Goal: Information Seeking & Learning: Check status

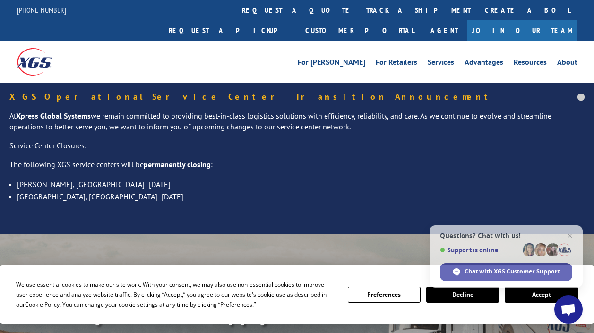
click at [532, 294] on button "Accept" at bounding box center [541, 295] width 73 height 16
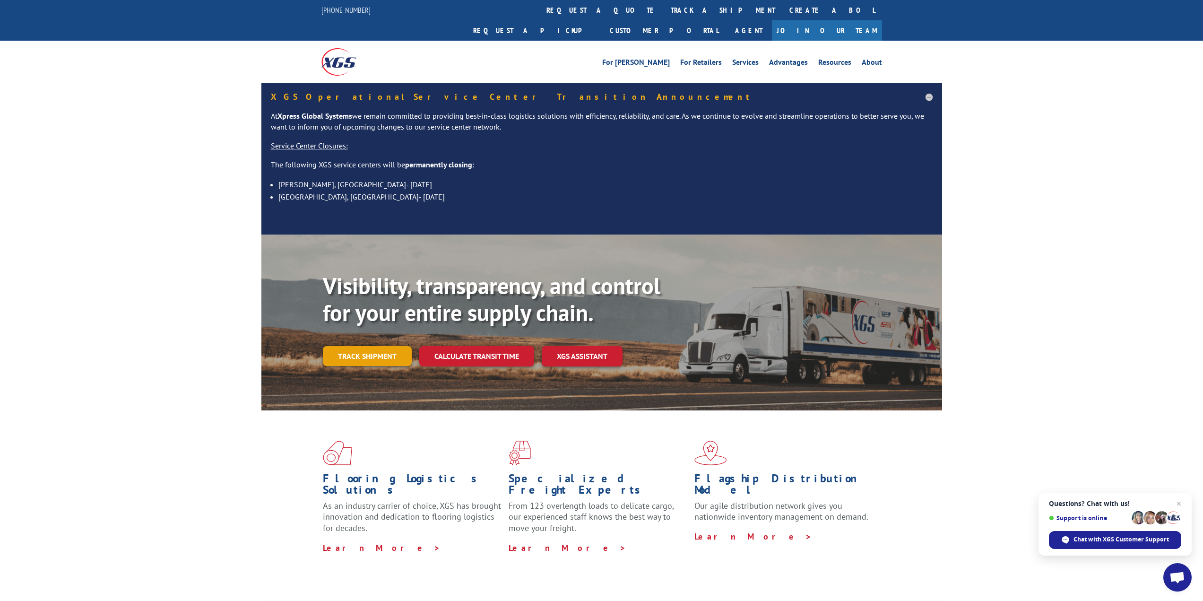
click at [373, 333] on link "Track shipment" at bounding box center [367, 356] width 89 height 20
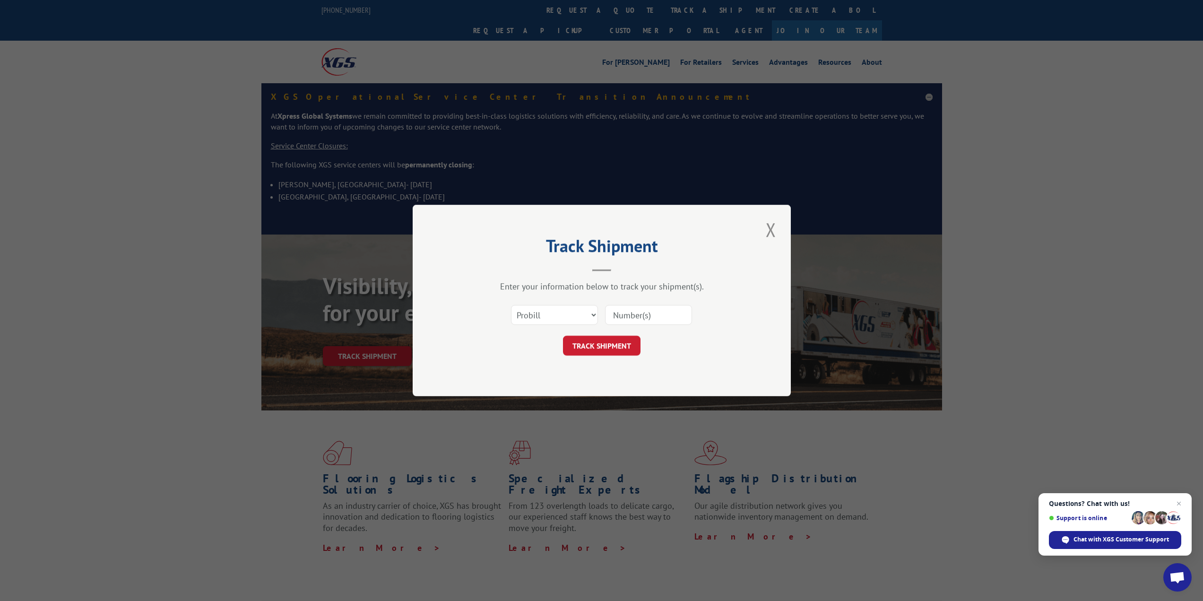
click at [594, 311] on input at bounding box center [648, 315] width 87 height 20
paste input "2826461"
type input "2826461"
click at [594, 333] on button "TRACK SHIPMENT" at bounding box center [602, 346] width 78 height 20
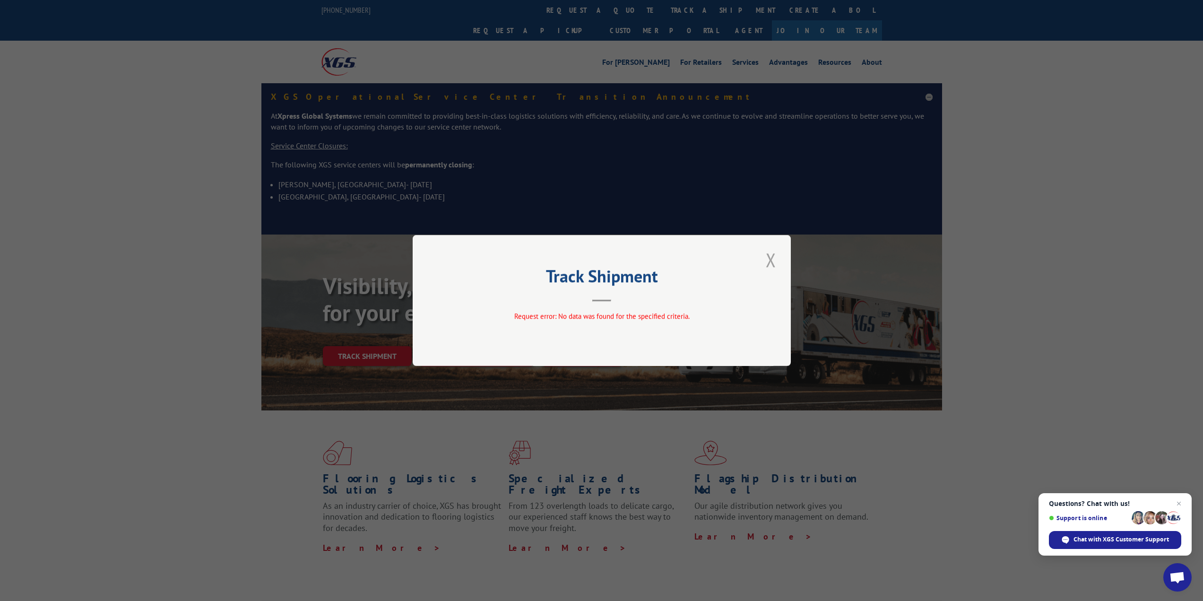
click at [594, 259] on button "Close modal" at bounding box center [771, 260] width 16 height 26
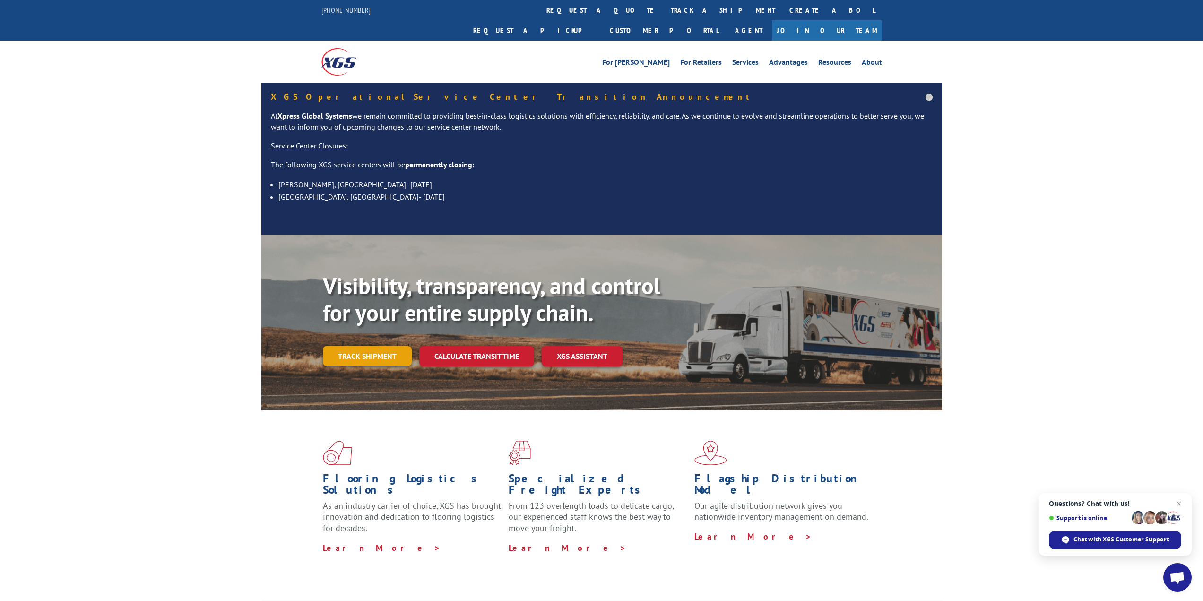
click at [386, 333] on link "Track shipment" at bounding box center [367, 356] width 89 height 20
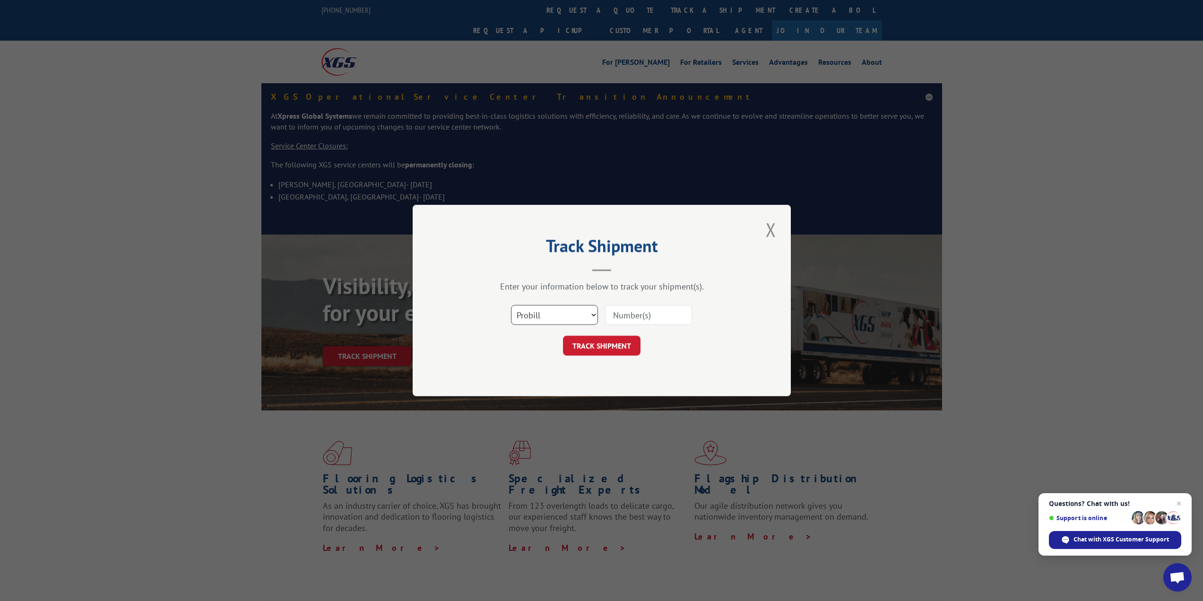
click at [540, 314] on select "Select category... Probill BOL PO" at bounding box center [554, 315] width 87 height 20
select select "bol"
click at [511, 305] on select "Select category... Probill BOL PO" at bounding box center [554, 315] width 87 height 20
click at [594, 315] on input at bounding box center [648, 315] width 87 height 20
paste input "2826461"
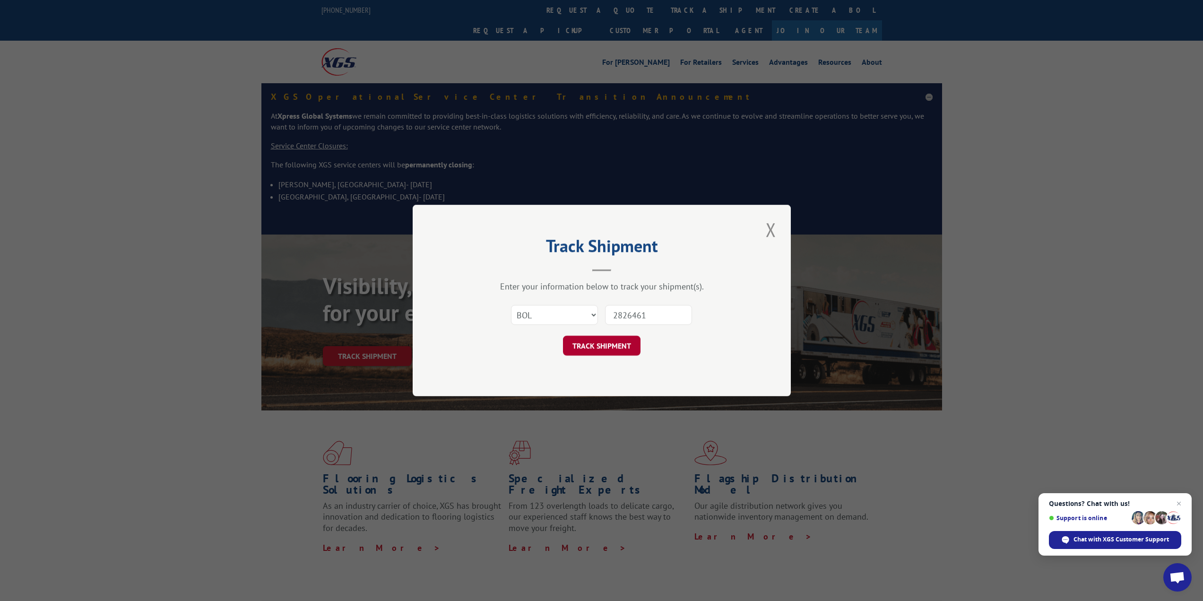
type input "2826461"
click at [594, 333] on button "TRACK SHIPMENT" at bounding box center [602, 346] width 78 height 20
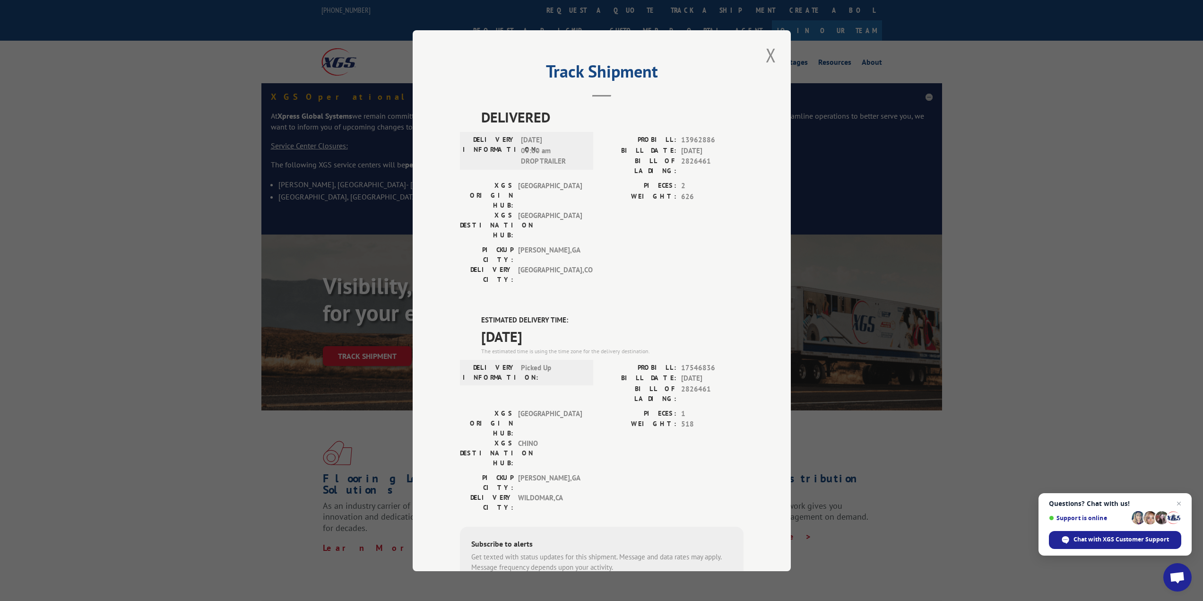
click at [160, 333] on div "Track Shipment DELIVERED DELIVERY INFORMATION: [DATE] 09:00 am DROP TRAILER PRO…" at bounding box center [601, 300] width 1203 height 601
click at [594, 60] on button "Close modal" at bounding box center [771, 55] width 16 height 26
